Goal: Task Accomplishment & Management: Manage account settings

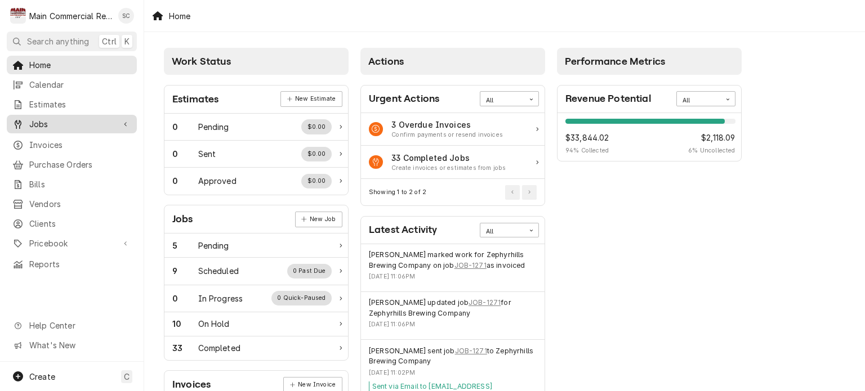
click at [70, 118] on span "Jobs" at bounding box center [71, 124] width 85 height 12
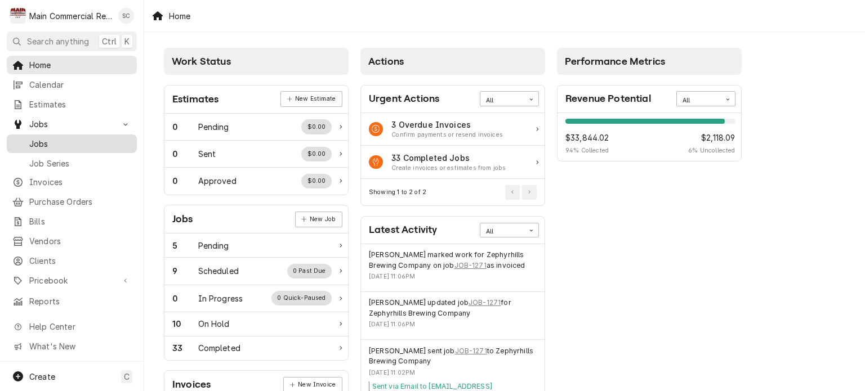
click at [65, 142] on span "Jobs" at bounding box center [80, 144] width 102 height 12
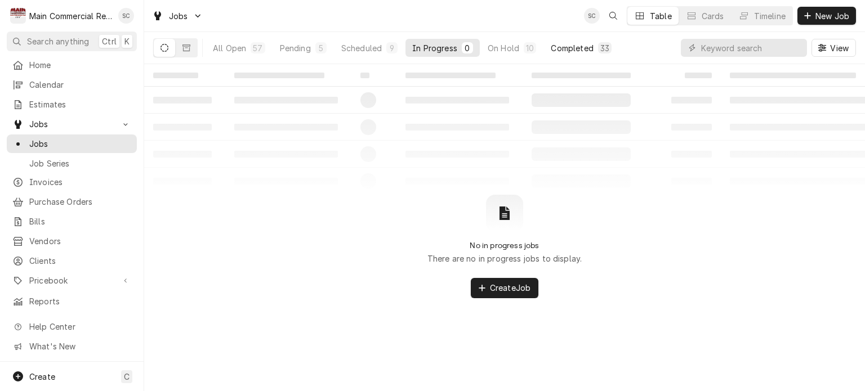
click at [565, 49] on div "Completed" at bounding box center [572, 48] width 42 height 12
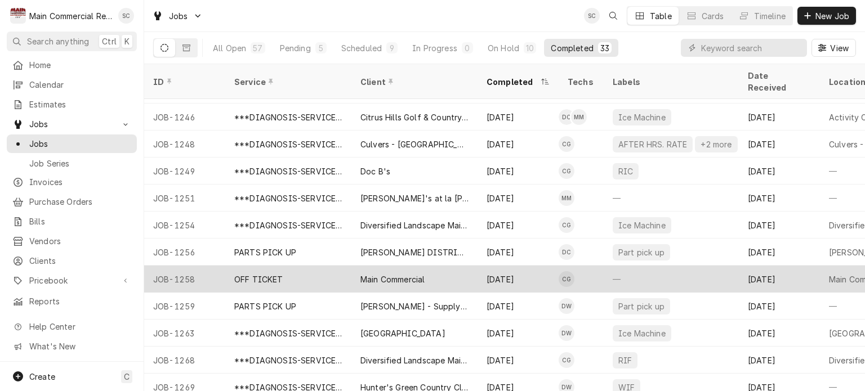
scroll to position [595, 0]
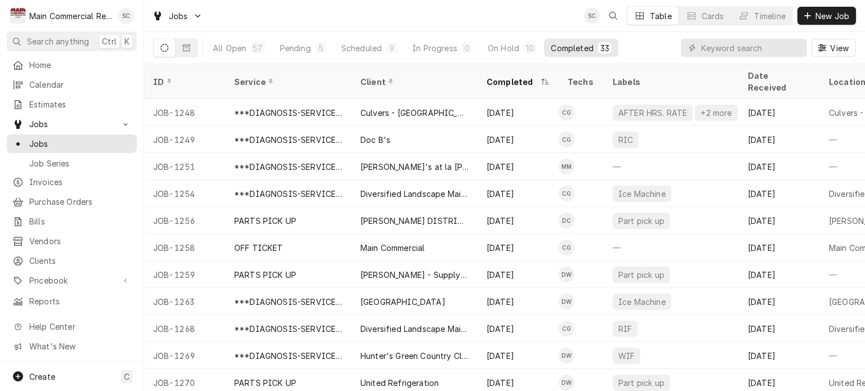
click at [498, 24] on div "Jobs SC Table Cards Timeline New Job" at bounding box center [504, 16] width 721 height 32
click at [511, 49] on div "On Hold" at bounding box center [504, 48] width 32 height 12
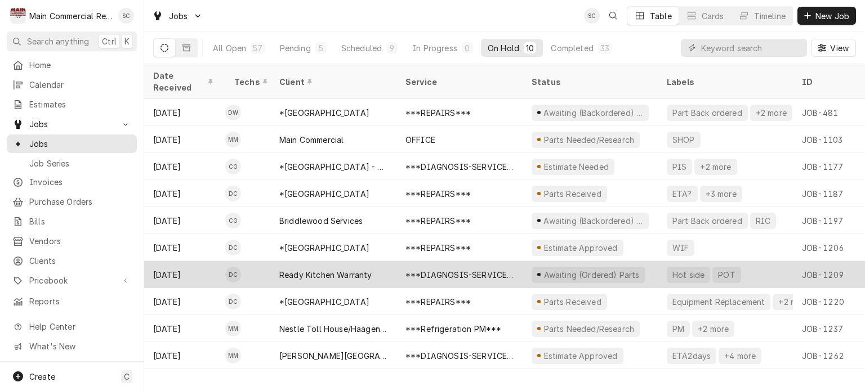
click at [429, 267] on div "***DIAGNOSIS-SERVICE CALL***" at bounding box center [460, 274] width 126 height 27
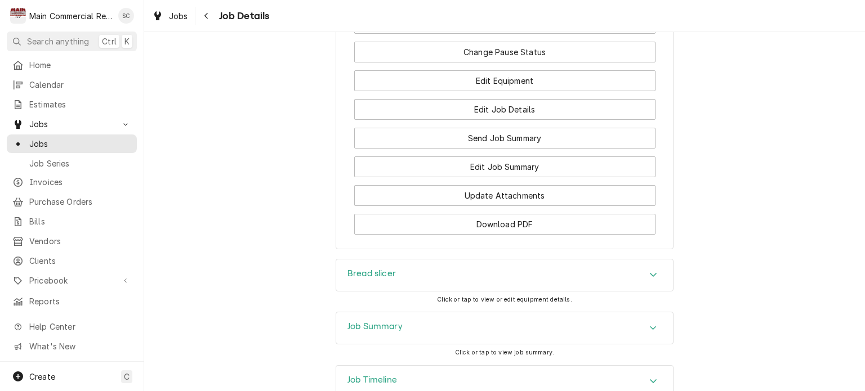
scroll to position [1914, 0]
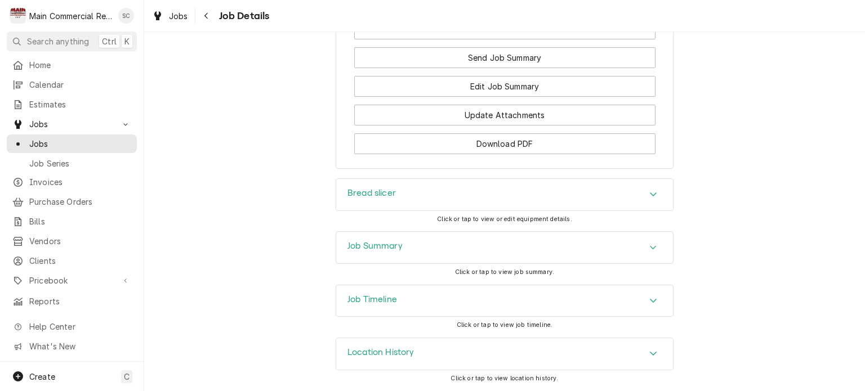
click at [469, 257] on div "Job Summary" at bounding box center [504, 248] width 337 height 32
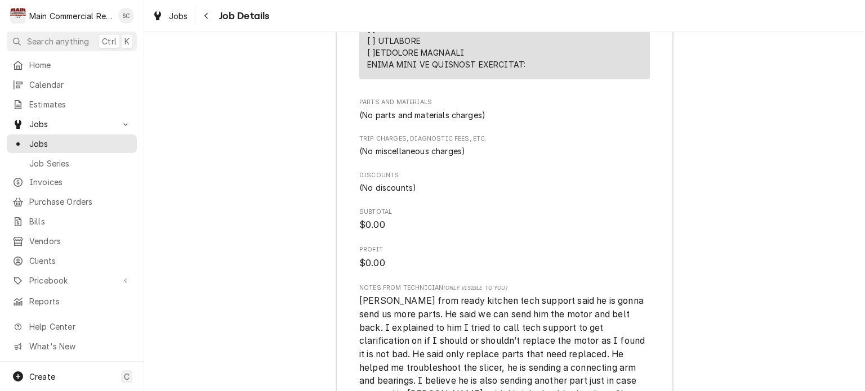
scroll to position [3322, 0]
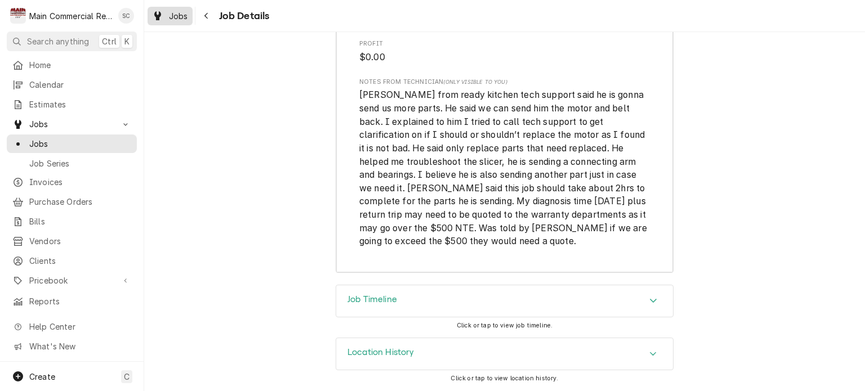
click at [177, 17] on span "Jobs" at bounding box center [178, 16] width 19 height 12
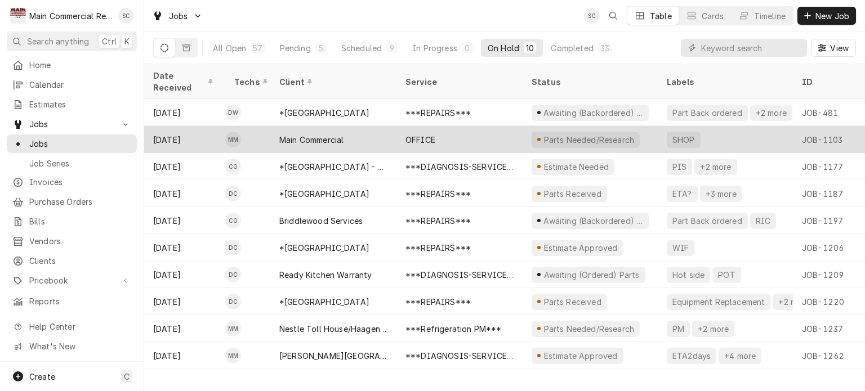
click at [459, 126] on div "OFFICE" at bounding box center [460, 139] width 126 height 27
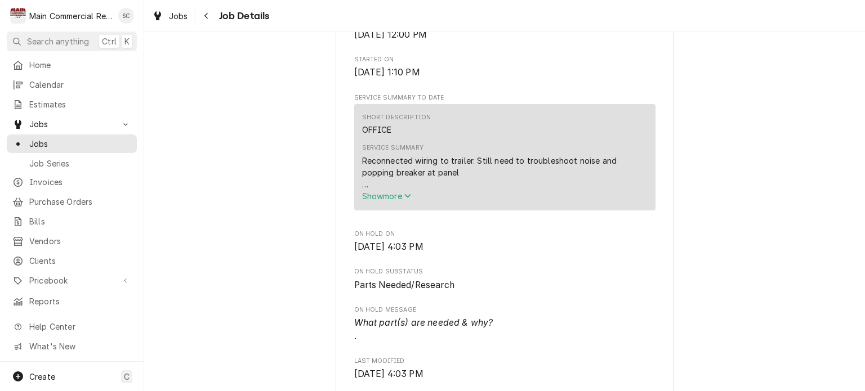
scroll to position [1014, 0]
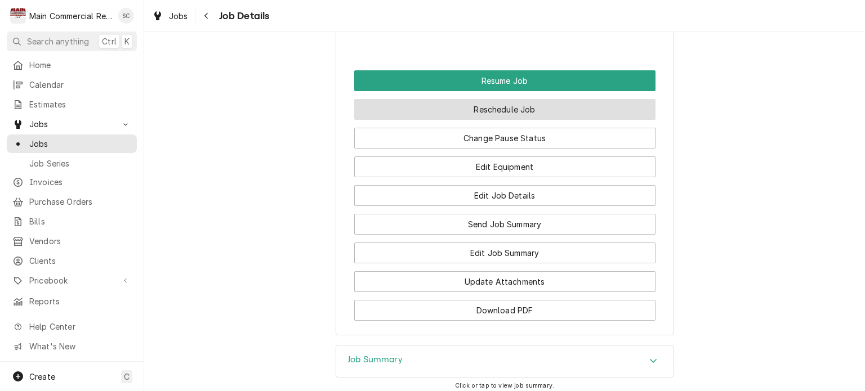
click at [564, 120] on button "Reschedule Job" at bounding box center [504, 109] width 301 height 21
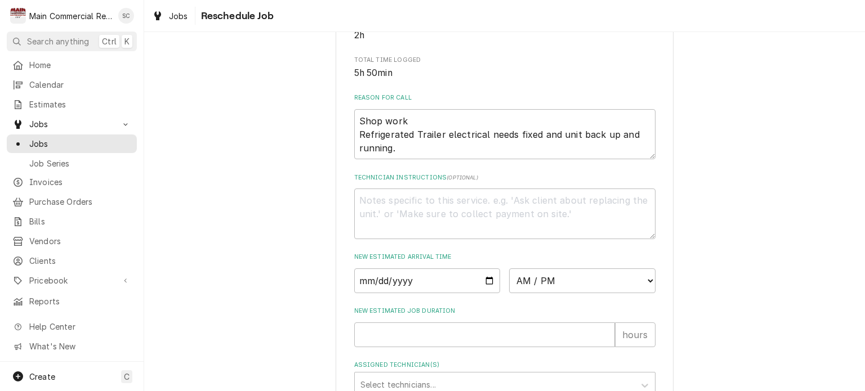
scroll to position [449, 0]
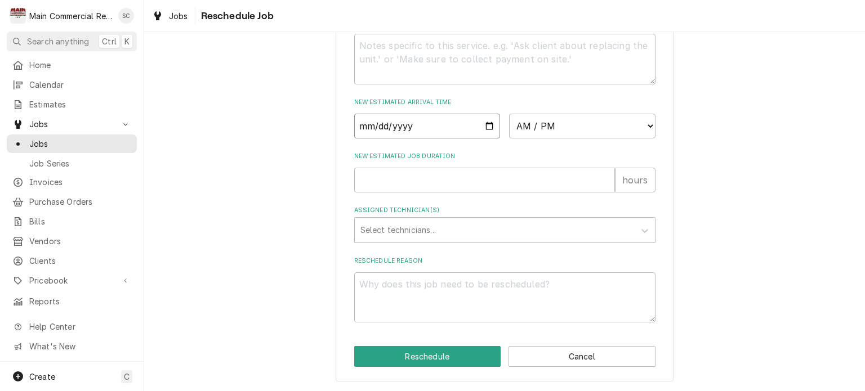
click at [485, 128] on input "Date" at bounding box center [427, 126] width 146 height 25
type textarea "x"
type input "2025-08-21"
click at [514, 122] on select "AM / PM 6:00 AM 6:15 AM 6:30 AM 6:45 AM 7:00 AM 7:15 AM 7:30 AM 7:45 AM 8:00 AM…" at bounding box center [582, 126] width 146 height 25
select select "06:15:00"
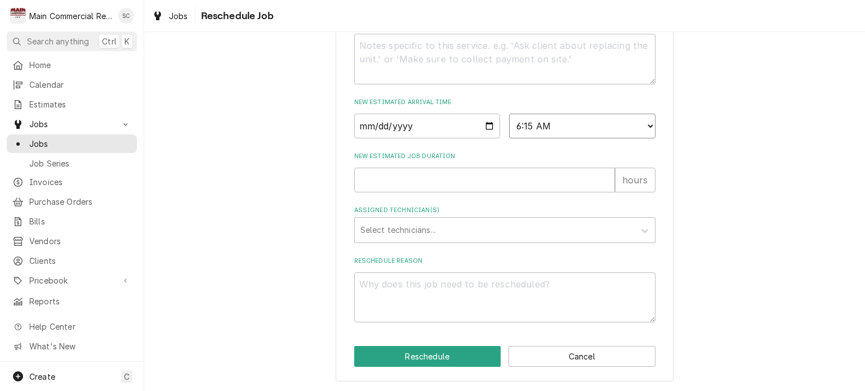
click at [509, 114] on select "AM / PM 6:00 AM 6:15 AM 6:30 AM 6:45 AM 7:00 AM 7:15 AM 7:30 AM 7:45 AM 8:00 AM…" at bounding box center [582, 126] width 146 height 25
click at [397, 182] on input "New Estimated Job Duration" at bounding box center [484, 180] width 261 height 25
type textarea "x"
type input ".2"
type textarea "x"
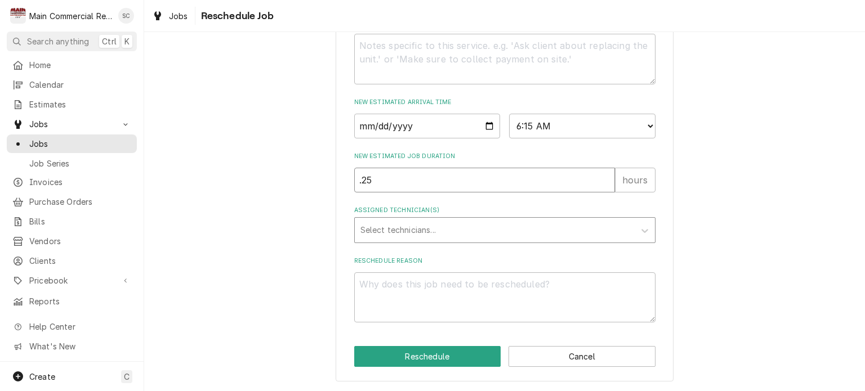
type input ".25"
click at [415, 233] on div "Assigned Technician(s)" at bounding box center [494, 230] width 269 height 20
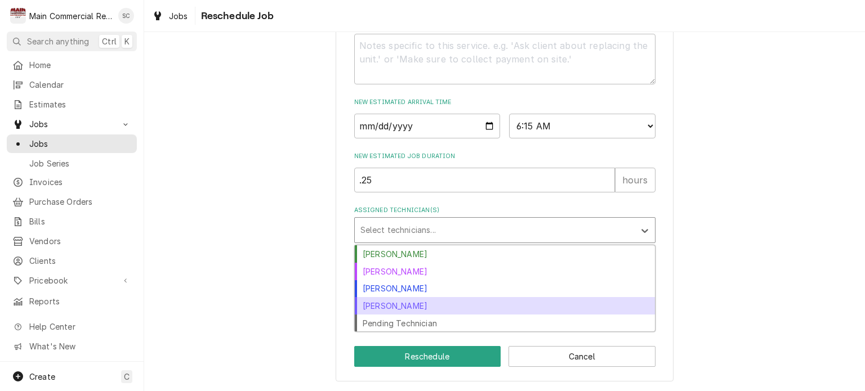
click at [416, 306] on div "[PERSON_NAME]" at bounding box center [505, 305] width 300 height 17
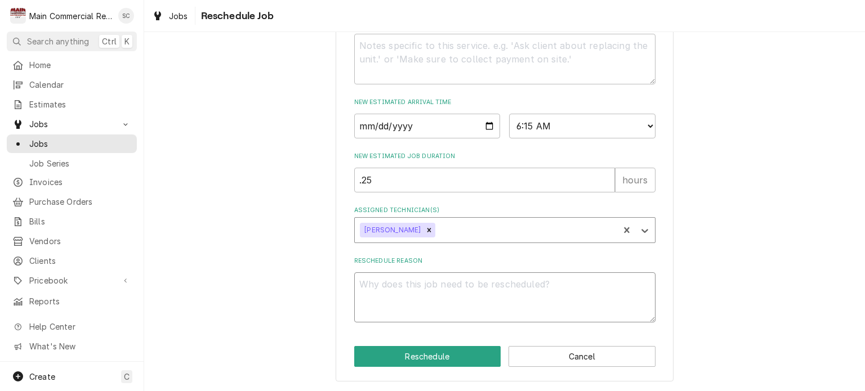
click at [408, 282] on textarea "Reschedule Reason" at bounding box center [504, 298] width 301 height 51
type textarea "x"
type textarea "P"
type textarea "x"
type textarea "Pe"
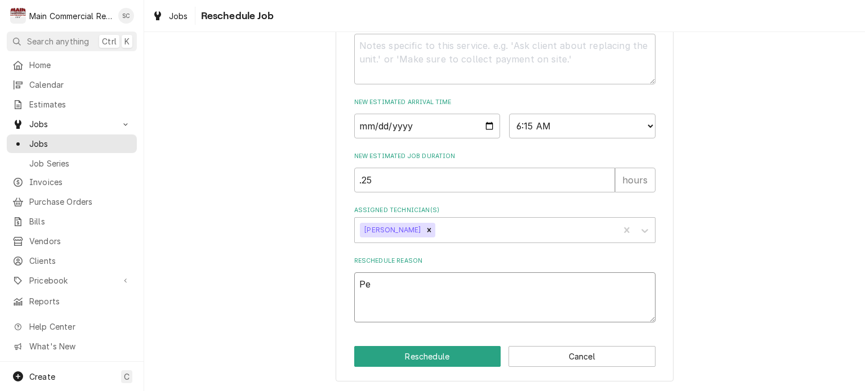
type textarea "x"
type textarea "Per"
type textarea "x"
type textarea "Per"
type textarea "x"
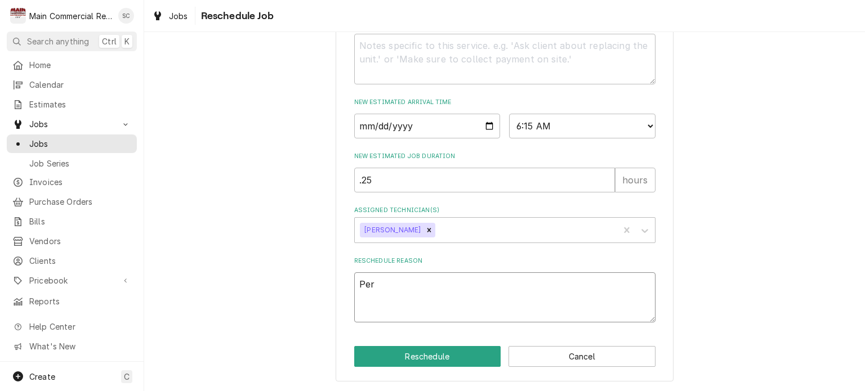
type textarea "Per S"
type textarea "x"
type textarea "Per Sc"
type textarea "x"
type textarea "Per Sch"
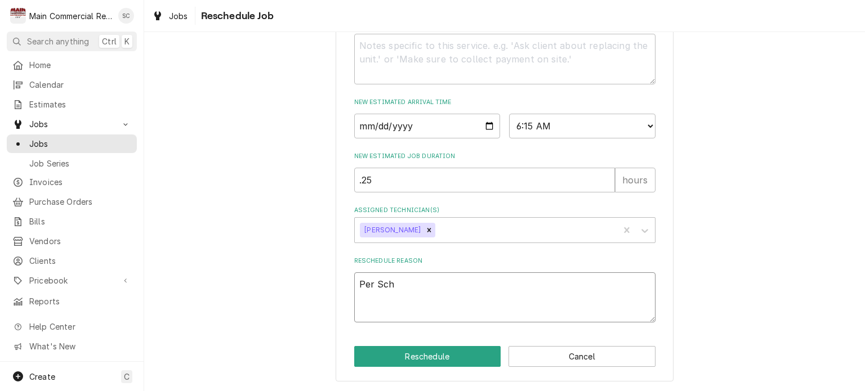
type textarea "x"
type textarea "Per Sc"
type textarea "x"
type textarea "Per Sco"
type textarea "x"
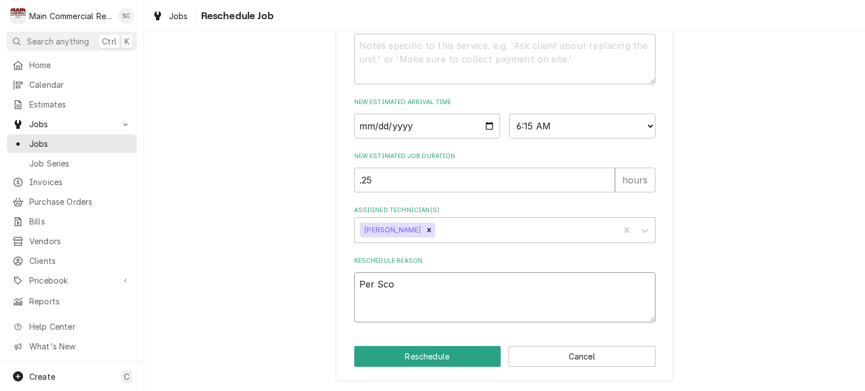
type textarea "Per Scot"
type textarea "x"
type textarea "Per Scott"
type textarea "x"
type textarea "Per Scott"
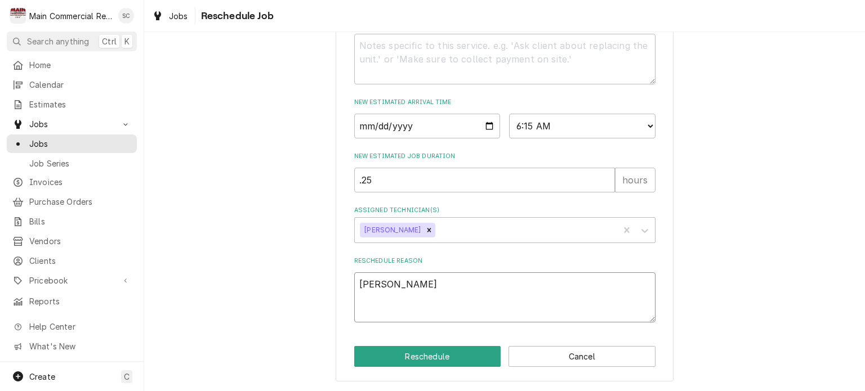
type textarea "x"
type textarea "Per Scott h"
type textarea "x"
type textarea "Per Scott ht"
type textarea "x"
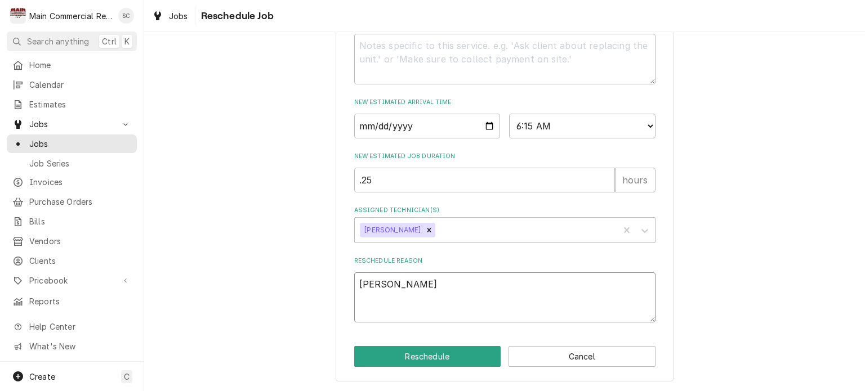
type textarea "Per Scott hti"
type textarea "x"
type textarea "Per Scott ht"
type textarea "x"
type textarea "Per Scott h"
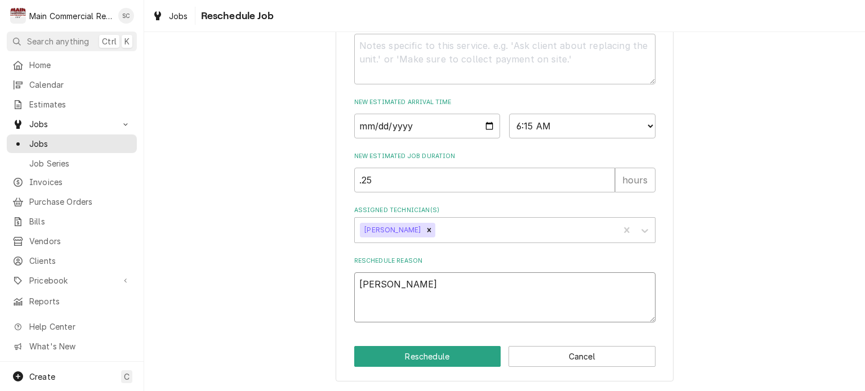
type textarea "x"
type textarea "Per Scott"
type textarea "x"
type textarea "Per Scott t"
type textarea "x"
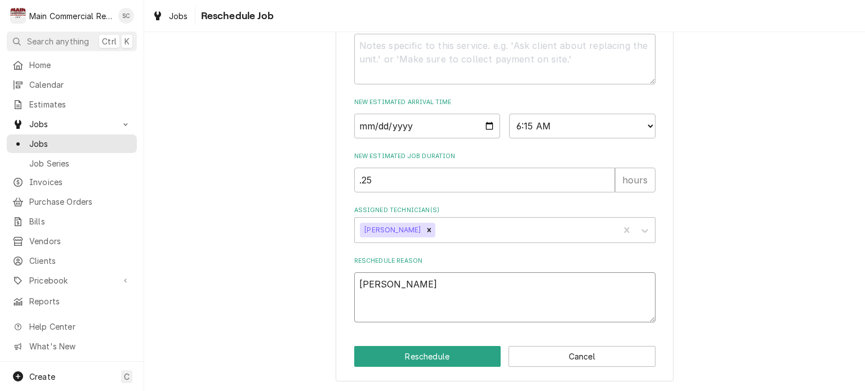
type textarea "Per Scott th"
type textarea "x"
type textarea "Per Scott thi"
type textarea "x"
type textarea "Per Scott this"
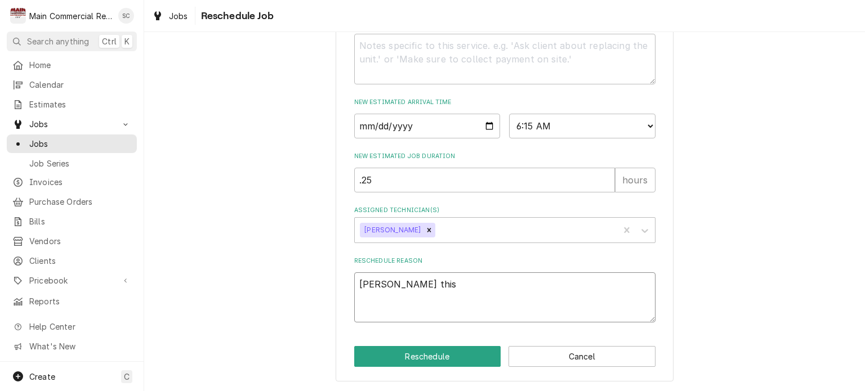
type textarea "x"
type textarea "Per Scott this"
type textarea "x"
type textarea "Per Scott this i"
type textarea "x"
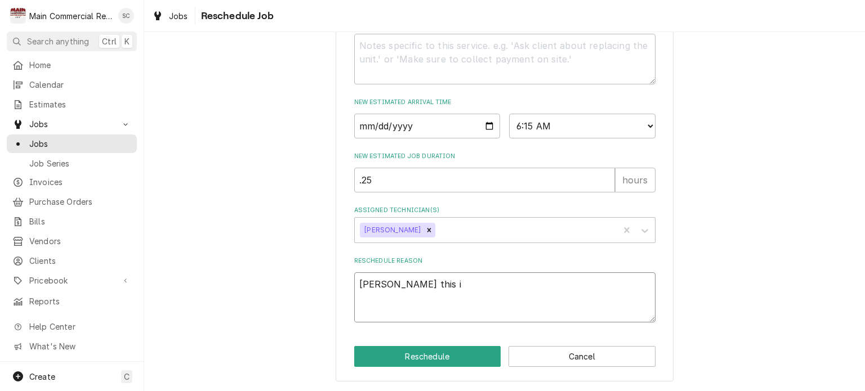
type textarea "Per Scott this is"
type textarea "x"
type textarea "Per Scott this is"
type textarea "x"
type textarea "Per Scott this is c"
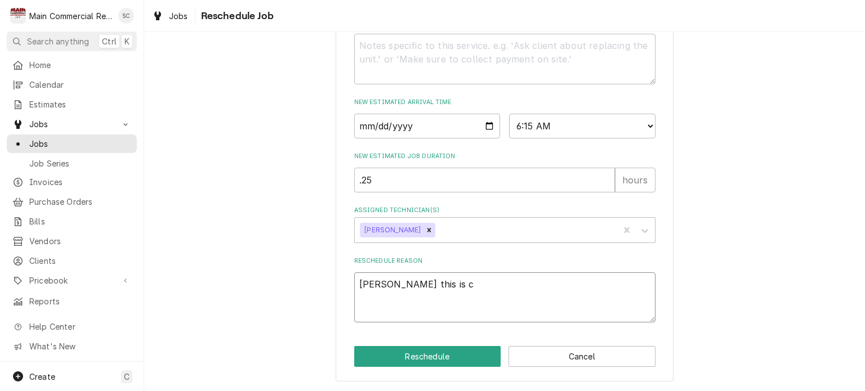
type textarea "x"
type textarea "Per Scott this is co"
type textarea "x"
type textarea "Per Scott this is com"
type textarea "x"
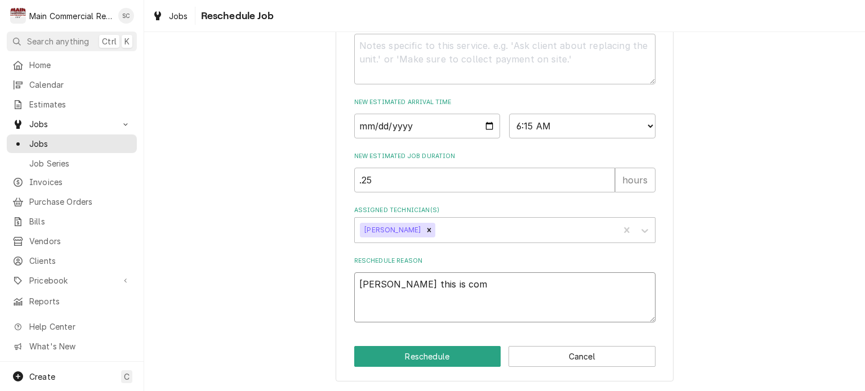
type textarea "Per Scott this is comp"
type textarea "x"
type textarea "Per Scott this is compl"
type textarea "x"
type textarea "Per Scott this is comple"
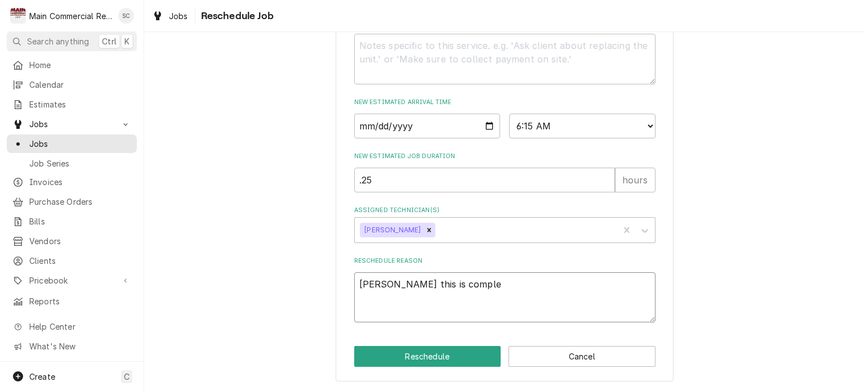
type textarea "x"
type textarea "Per Scott this is complet"
type textarea "x"
type textarea "Per Scott this is complete"
type textarea "x"
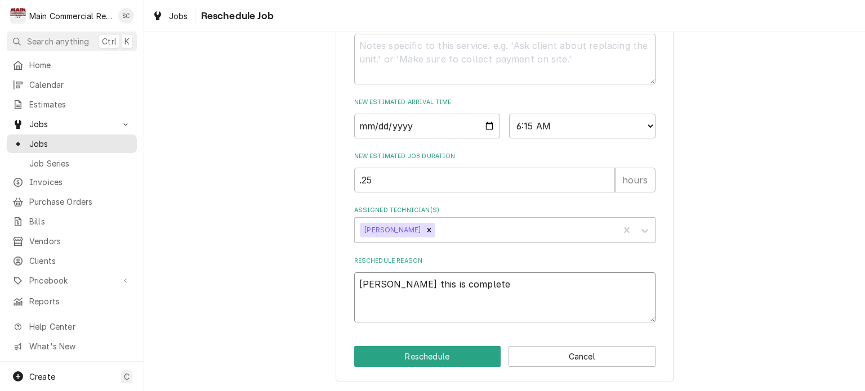
type textarea "Per Scott this is complete."
type textarea "x"
type textarea "Per Scott this is complete."
click at [414, 360] on button "Reschedule" at bounding box center [427, 356] width 147 height 21
type textarea "x"
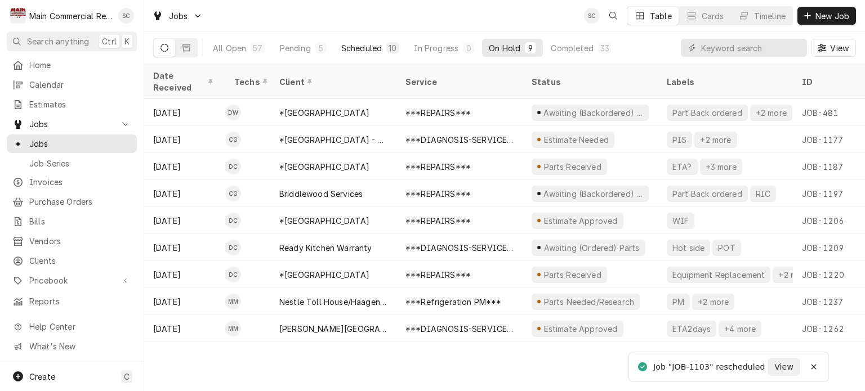
click at [389, 50] on div "10" at bounding box center [393, 48] width 8 height 12
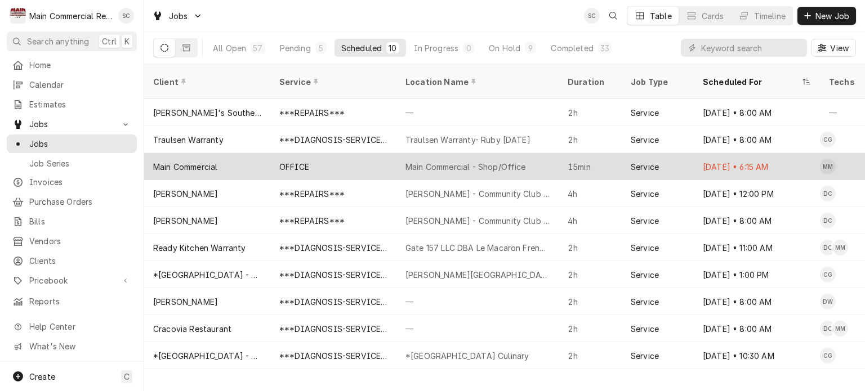
click at [451, 159] on div "Main Commercial - Shop/Office" at bounding box center [478, 166] width 162 height 27
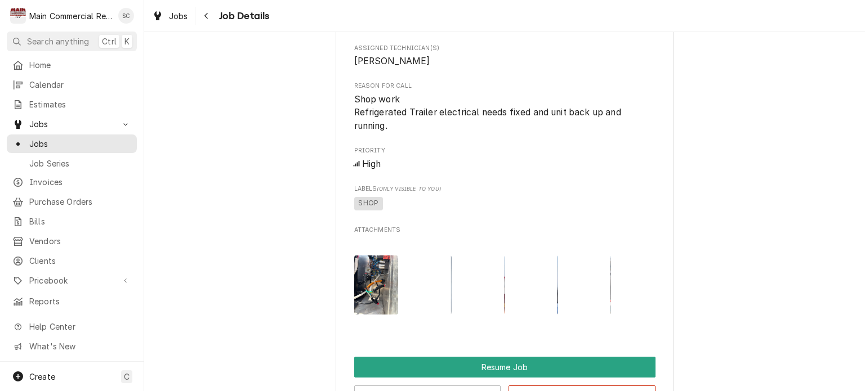
scroll to position [1009, 0]
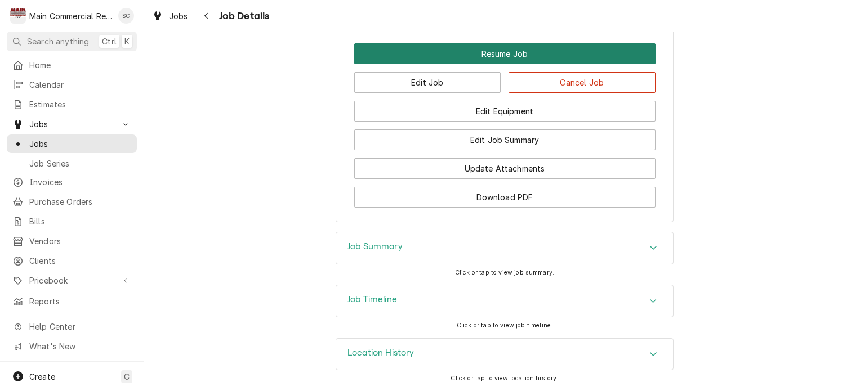
click at [487, 55] on button "Resume Job" at bounding box center [504, 53] width 301 height 21
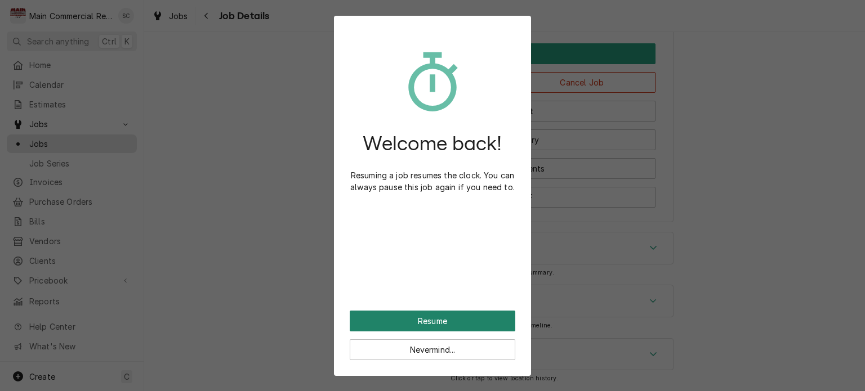
click at [455, 319] on button "Resume" at bounding box center [433, 321] width 166 height 21
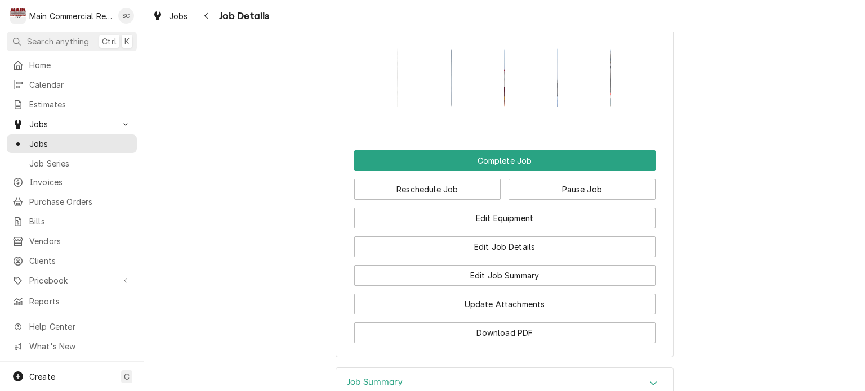
scroll to position [957, 0]
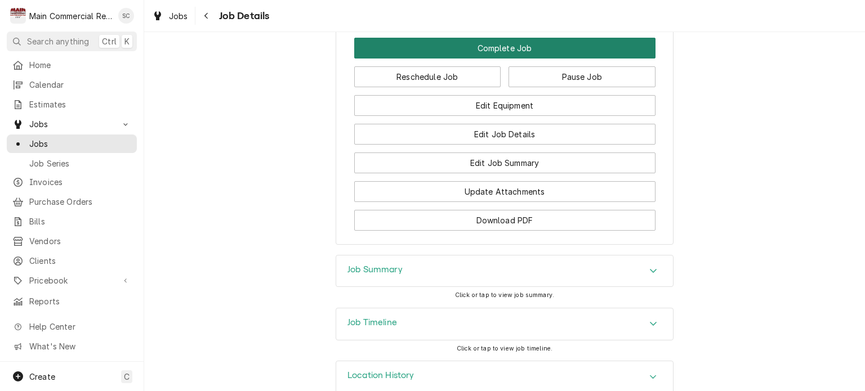
click at [514, 59] on button "Complete Job" at bounding box center [504, 48] width 301 height 21
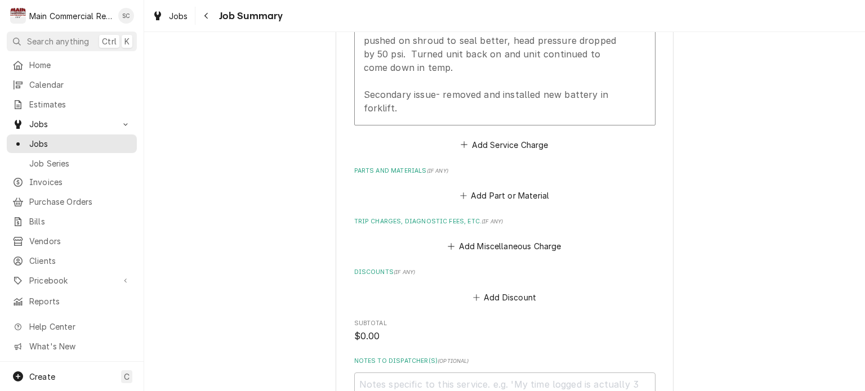
scroll to position [901, 0]
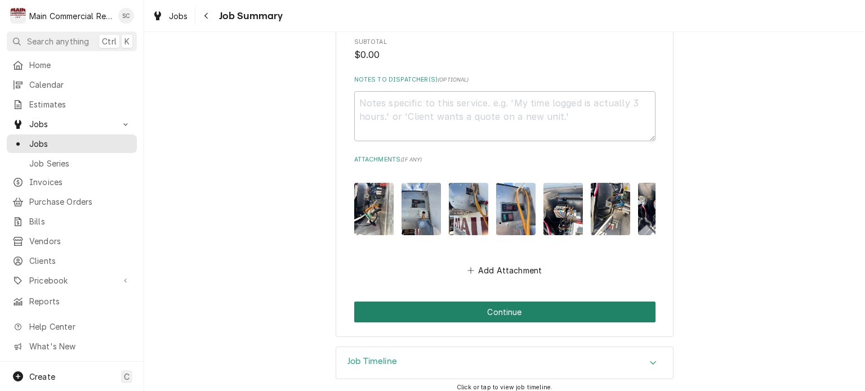
click at [532, 306] on button "Continue" at bounding box center [504, 312] width 301 height 21
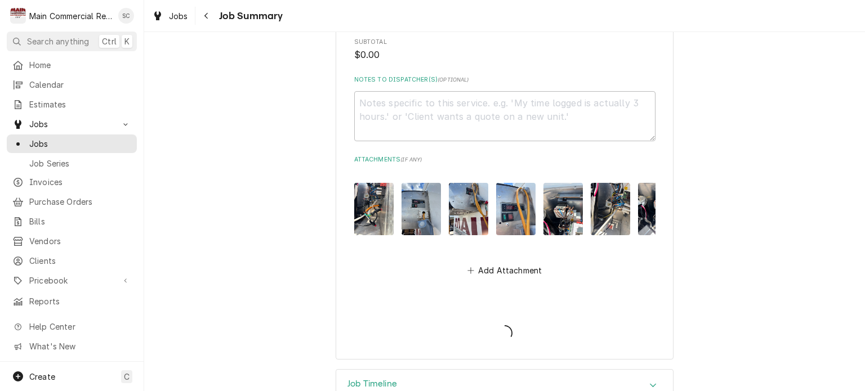
type textarea "x"
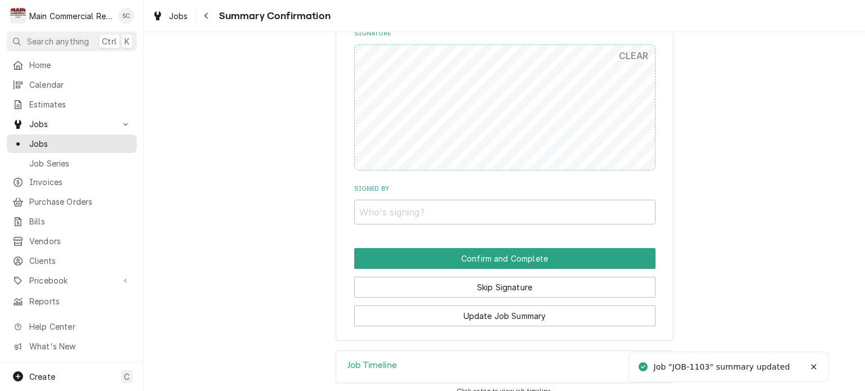
scroll to position [917, 0]
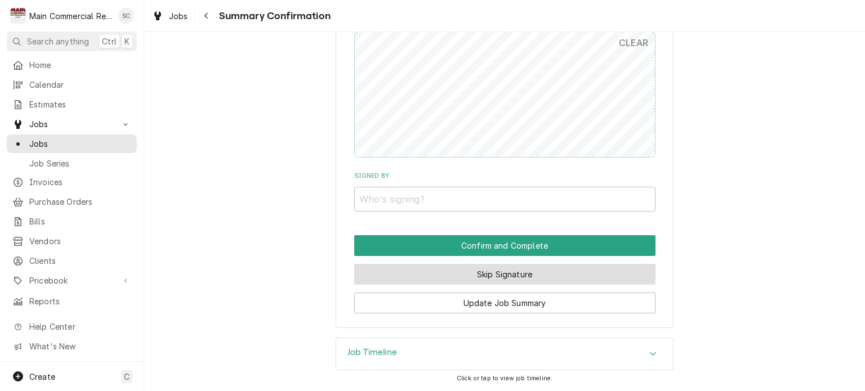
click at [537, 280] on button "Skip Signature" at bounding box center [504, 274] width 301 height 21
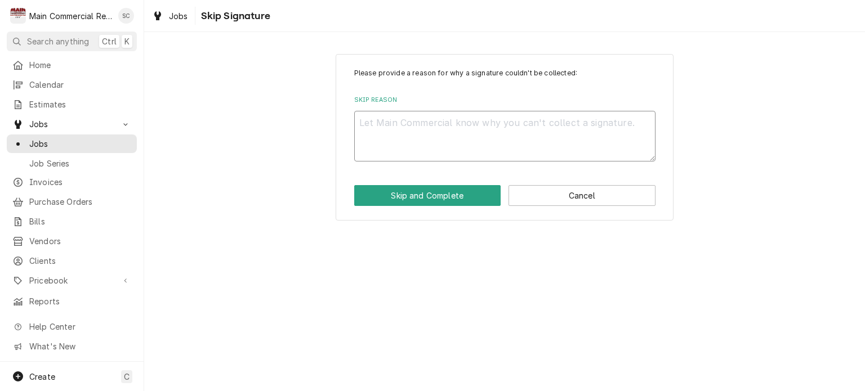
click at [450, 128] on textarea "Skip Reason" at bounding box center [504, 136] width 301 height 51
type textarea "x"
type textarea "N"
type textarea "x"
type textarea "N/"
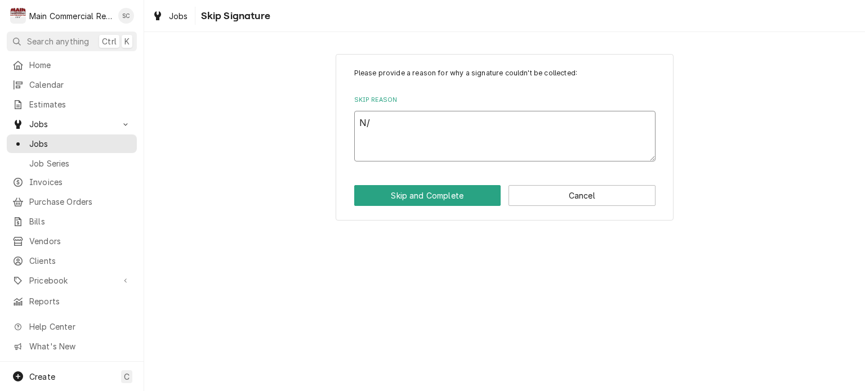
type textarea "x"
type textarea "N/A"
click at [446, 195] on button "Skip and Complete" at bounding box center [427, 195] width 147 height 21
type textarea "x"
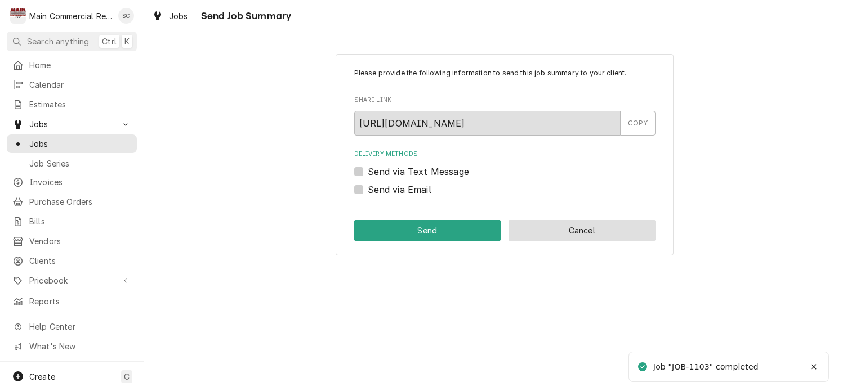
click at [567, 231] on button "Cancel" at bounding box center [582, 230] width 147 height 21
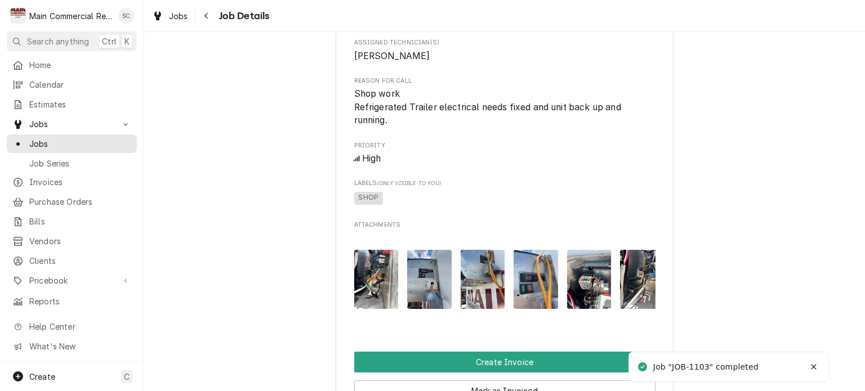
scroll to position [845, 0]
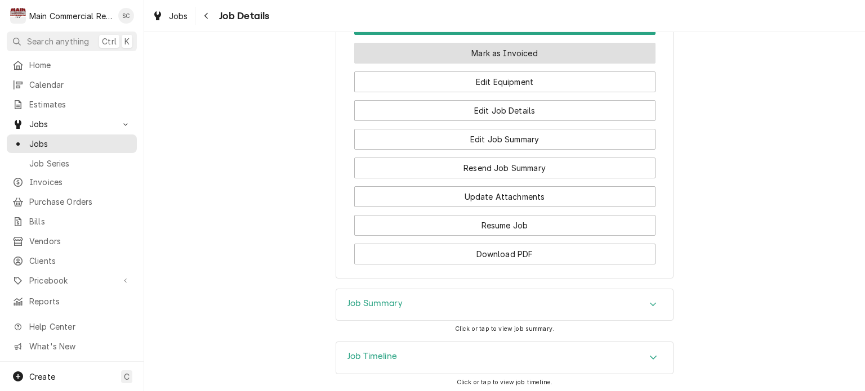
click at [514, 64] on button "Mark as Invoiced" at bounding box center [504, 53] width 301 height 21
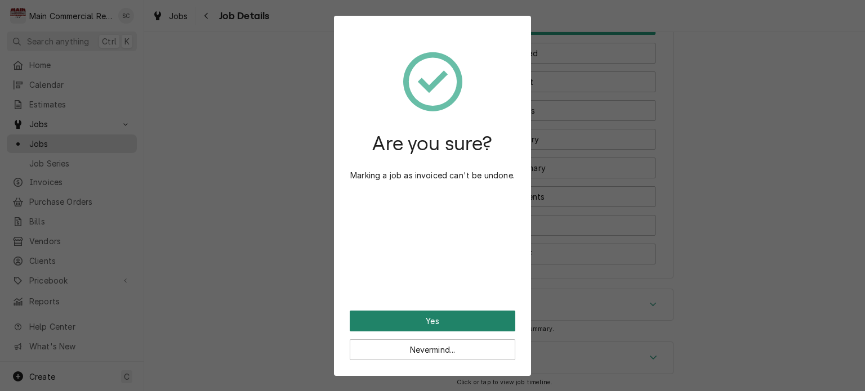
click at [444, 323] on button "Yes" at bounding box center [433, 321] width 166 height 21
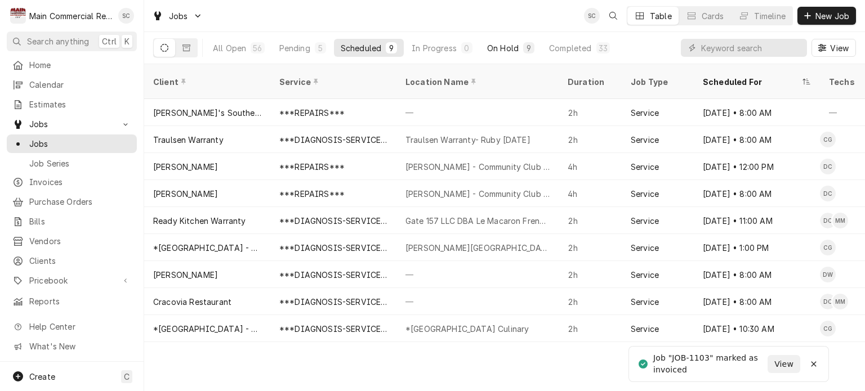
click at [516, 49] on div "On Hold" at bounding box center [503, 48] width 32 height 12
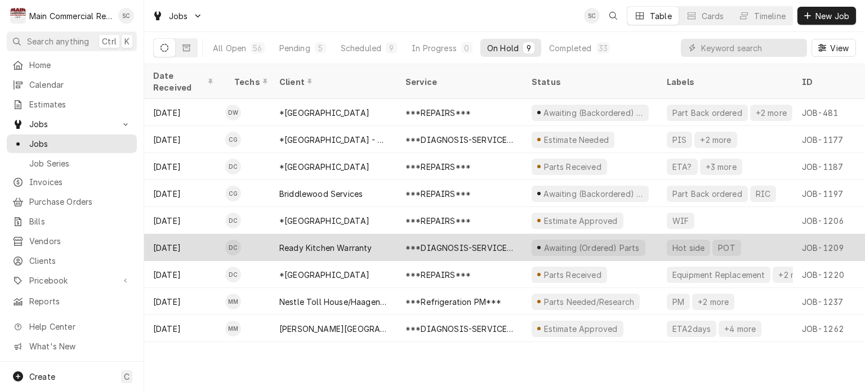
click at [497, 242] on div "***DIAGNOSIS-SERVICE CALL***" at bounding box center [460, 248] width 108 height 12
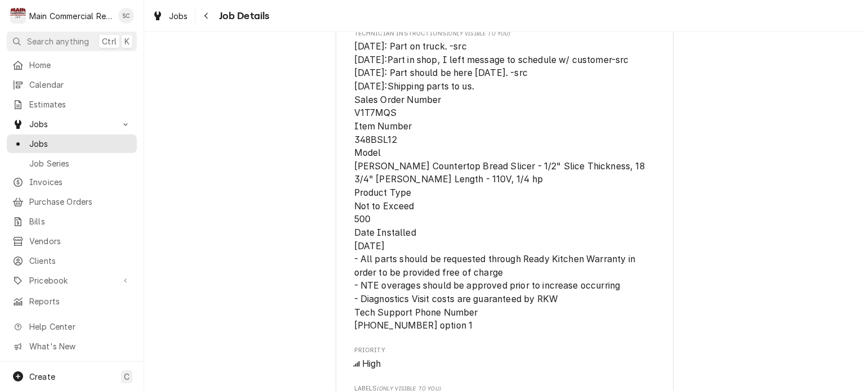
scroll to position [845, 0]
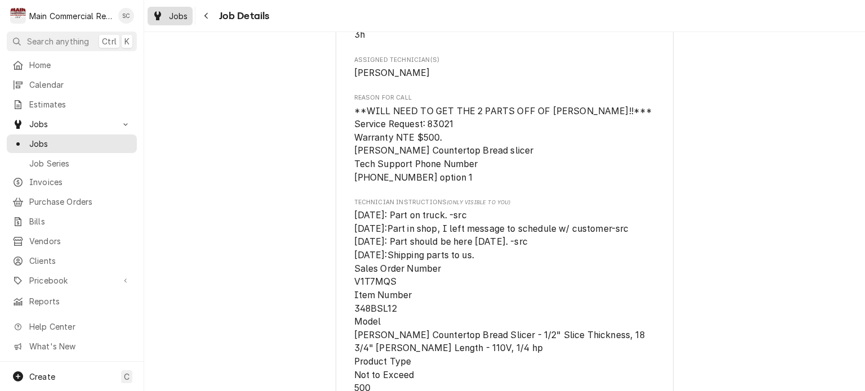
click at [176, 19] on span "Jobs" at bounding box center [178, 16] width 19 height 12
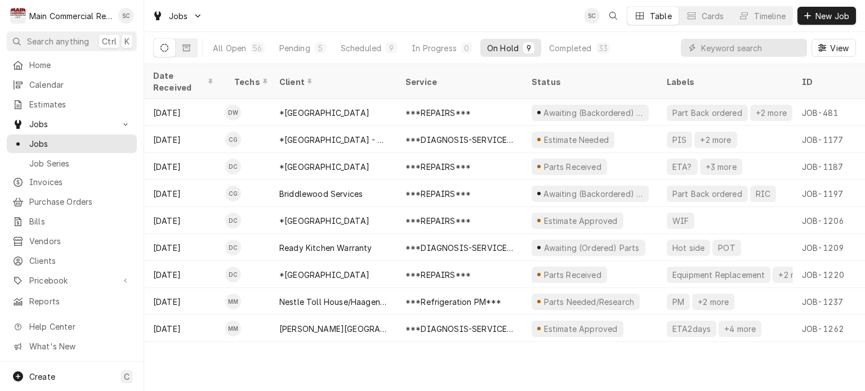
click at [653, 360] on div "Date Received Techs Client Service Status Labels ID Duration Location Name Job …" at bounding box center [504, 227] width 721 height 327
